Goal: Task Accomplishment & Management: Complete application form

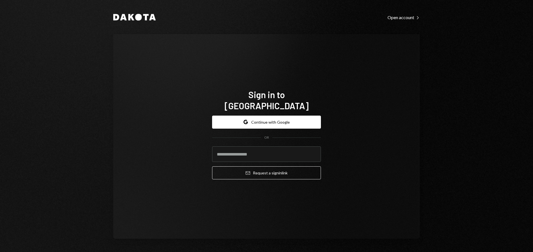
click at [0, 252] on com-1password-button at bounding box center [0, 252] width 0 height 0
type input "**********"
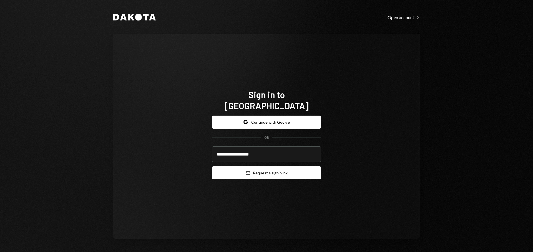
click at [284, 169] on button "Email Request a sign in link" at bounding box center [266, 173] width 109 height 13
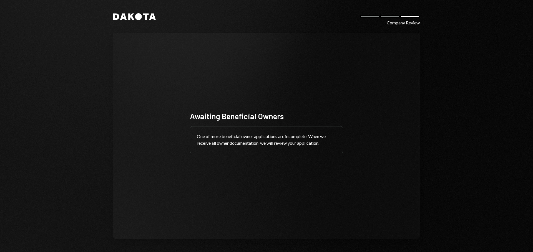
click at [319, 139] on div "One of more beneficial owner applications are incomplete. When we receive all o…" at bounding box center [266, 140] width 153 height 27
click at [236, 139] on div "One of more beneficial owner applications are incomplete. When we receive all o…" at bounding box center [266, 140] width 153 height 27
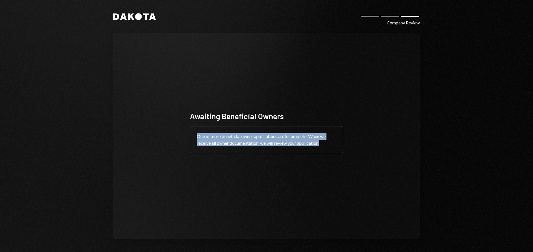
click at [236, 139] on div "One of more beneficial owner applications are incomplete. When we receive all o…" at bounding box center [266, 140] width 153 height 27
click at [380, 131] on div "Awaiting Beneficial Owners One of more beneficial owner applications are incomp…" at bounding box center [266, 136] width 307 height 206
